Goal: Transaction & Acquisition: Download file/media

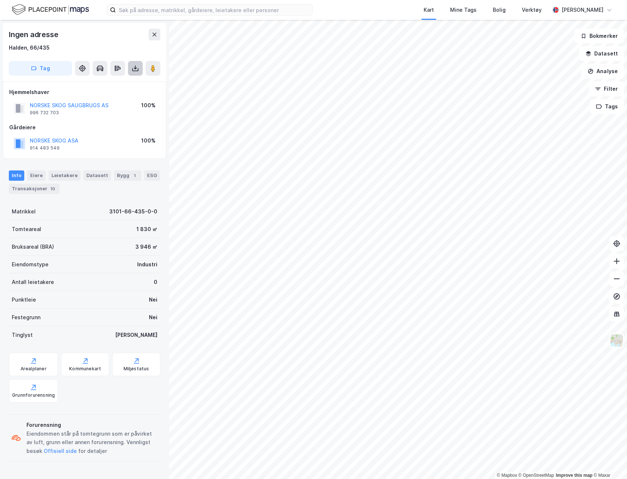
click at [137, 69] on icon at bounding box center [135, 68] width 7 height 7
click at [124, 83] on div "Last ned grunnbok" at bounding box center [103, 83] width 78 height 12
